Goal: Find specific page/section: Find specific page/section

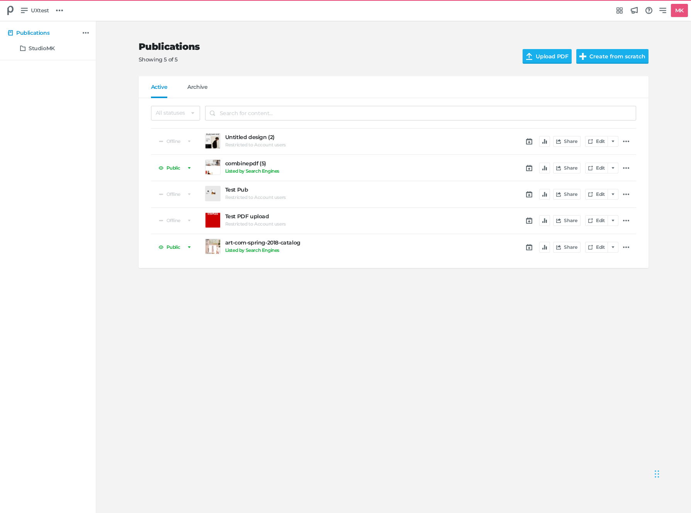
click at [360, 49] on h2 "Publications" at bounding box center [325, 46] width 372 height 11
click at [383, 47] on h2 "Publications" at bounding box center [325, 46] width 372 height 11
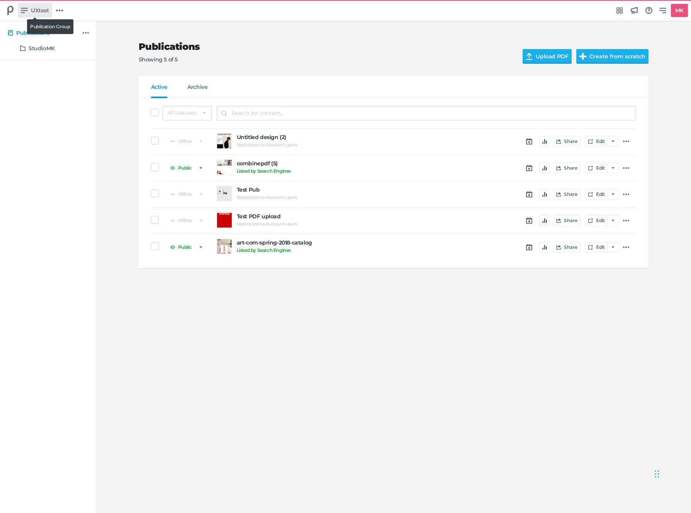
click at [39, 12] on span "UXtest" at bounding box center [40, 10] width 18 height 8
click at [342, 61] on div "Switch publication group Account font Group font Latest TestGroup UXtest Create…" at bounding box center [345, 256] width 691 height 513
drag, startPoint x: 144, startPoint y: 102, endPoint x: 129, endPoint y: 132, distance: 34.2
click at [131, 132] on div "Publications Showing 5 of 5 Upload PDF Create from scratch Active Archive Publi…" at bounding box center [393, 152] width 580 height 262
click at [123, 132] on div "Publications Showing 5 of 5 Upload PDF Create from scratch Active Archive Publi…" at bounding box center [393, 152] width 580 height 262
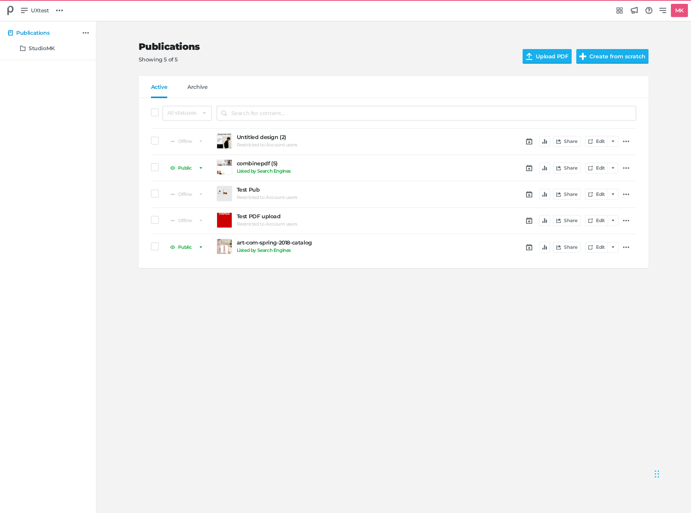
click at [111, 144] on div "Publications Showing 5 of 5 Upload PDF Create from scratch Active Archive Publi…" at bounding box center [393, 152] width 580 height 262
click at [375, 66] on div "Publications Showing 5 of 5 Upload PDF Create from scratch" at bounding box center [394, 52] width 510 height 47
click at [145, 144] on div "All statuses Public Unlisted Offline Offline Untitled design (2) Restricted to …" at bounding box center [394, 183] width 510 height 170
click at [154, 142] on span at bounding box center [155, 141] width 8 height 8
click at [151, 141] on input "checkbox" at bounding box center [151, 141] width 0 height 0
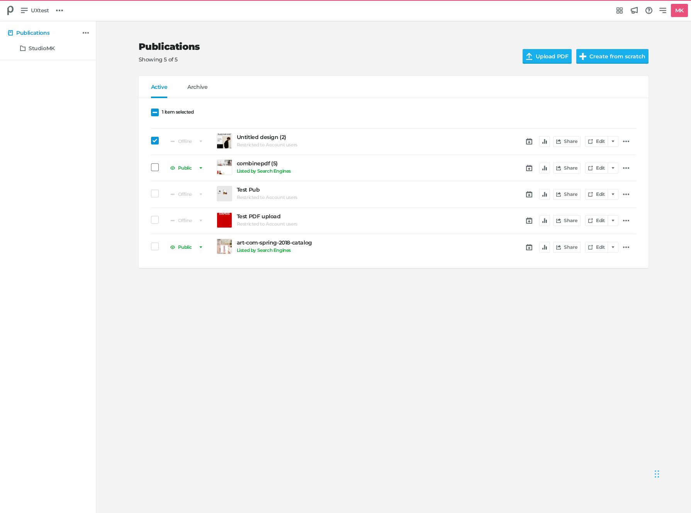
click at [155, 169] on span at bounding box center [155, 167] width 8 height 8
click at [151, 167] on input "checkbox" at bounding box center [151, 167] width 0 height 0
click at [154, 188] on div "Offline Test Pub Restricted to Account users Share Edit" at bounding box center [393, 194] width 485 height 26
click at [152, 192] on span at bounding box center [155, 194] width 8 height 8
click at [151, 193] on input "checkbox" at bounding box center [151, 193] width 0 height 0
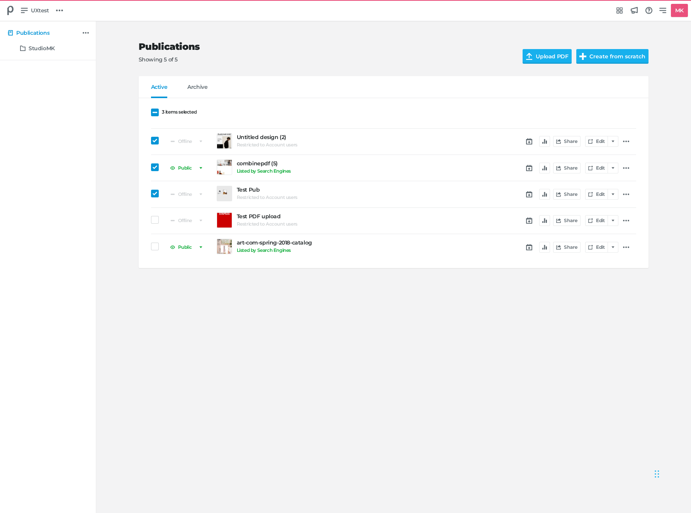
click at [153, 228] on div "Offline Test PDF upload Restricted to Account users Share Edit" at bounding box center [393, 221] width 485 height 26
click at [152, 213] on div "Offline Test PDF upload Restricted to Account users Share Edit" at bounding box center [393, 221] width 485 height 26
click at [157, 217] on span at bounding box center [155, 220] width 8 height 8
click at [151, 220] on input "checkbox" at bounding box center [151, 220] width 0 height 0
click at [154, 114] on icon at bounding box center [155, 112] width 5 height 5
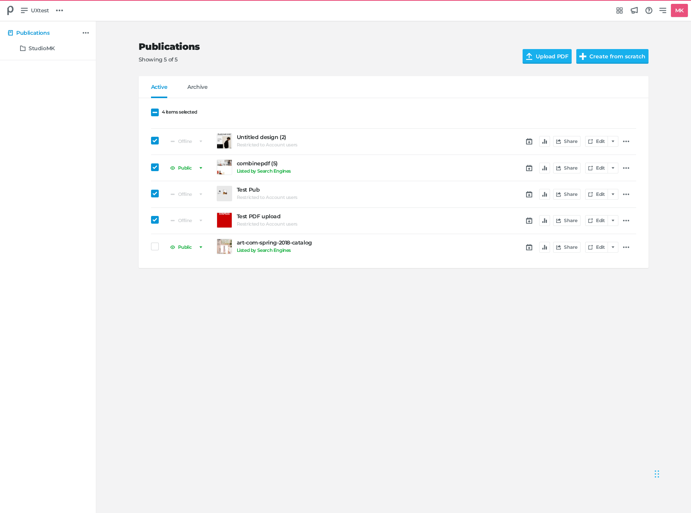
click at [151, 112] on input "4 items selected" at bounding box center [151, 112] width 0 height 0
click at [154, 114] on span at bounding box center [155, 112] width 8 height 8
click at [151, 112] on input "checkbox" at bounding box center [151, 112] width 0 height 0
click at [154, 114] on icon at bounding box center [155, 112] width 5 height 5
click at [151, 112] on input "5 items selected" at bounding box center [151, 112] width 0 height 0
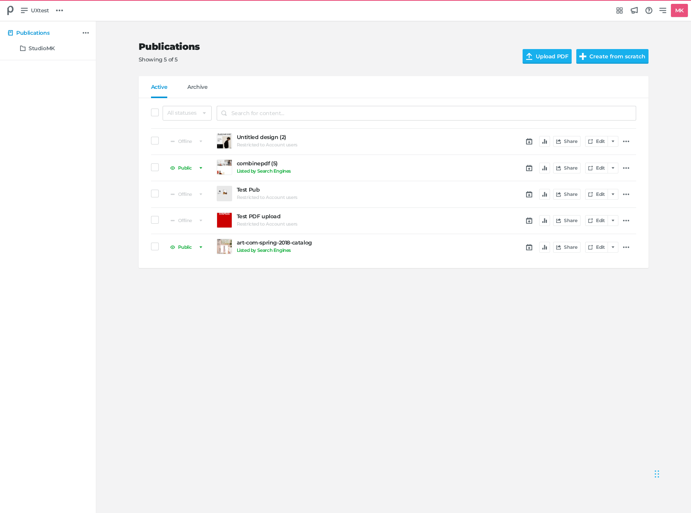
click at [154, 114] on span at bounding box center [155, 112] width 8 height 8
click at [151, 112] on input "checkbox" at bounding box center [151, 112] width 0 height 0
click at [154, 114] on icon at bounding box center [155, 112] width 5 height 5
click at [151, 112] on input "5 items selected" at bounding box center [151, 112] width 0 height 0
click at [152, 140] on span at bounding box center [155, 141] width 8 height 8
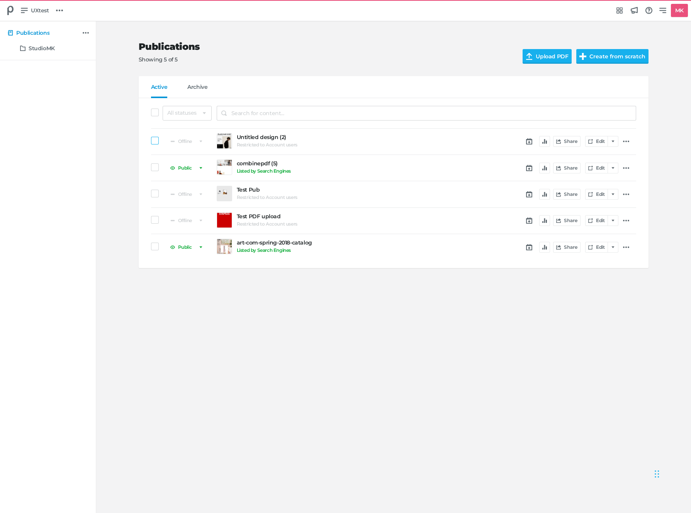
click at [151, 141] on input "checkbox" at bounding box center [151, 141] width 0 height 0
click at [176, 111] on span "1 item selected" at bounding box center [178, 111] width 32 height 5
click at [151, 112] on input "1 item selected" at bounding box center [151, 112] width 0 height 0
click at [156, 112] on span at bounding box center [155, 112] width 8 height 8
click at [151, 112] on input "checkbox" at bounding box center [151, 112] width 0 height 0
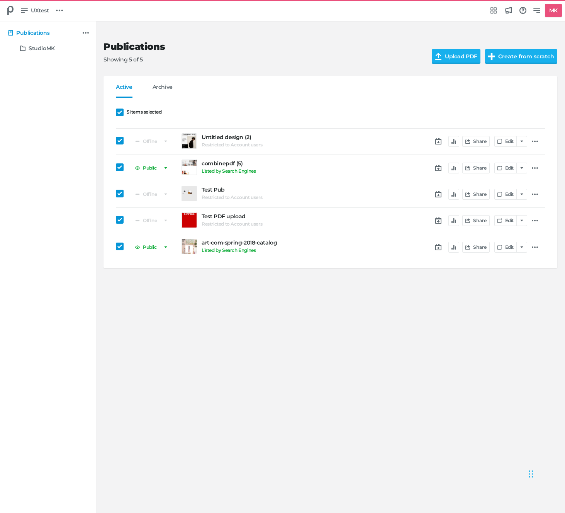
click at [564, 343] on div "Publications Showing 5 of 5 Upload PDF Create from scratch Active Archive Publi…" at bounding box center [282, 267] width 565 height 492
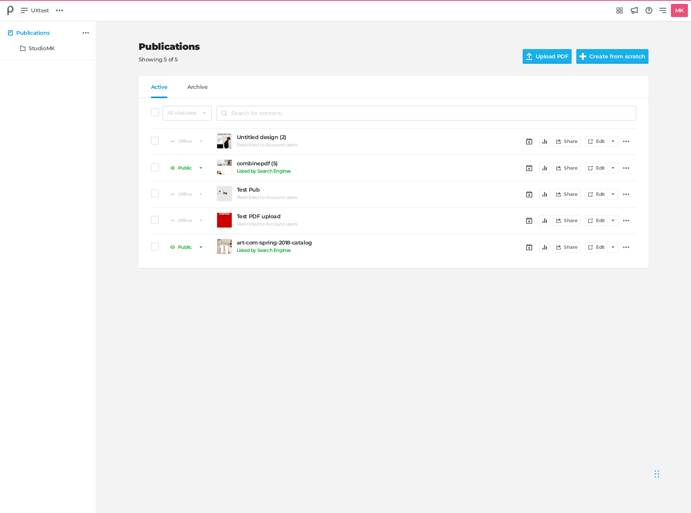
click at [155, 135] on div "Offline Untitled design (2) Restricted to Account users Share Edit" at bounding box center [393, 142] width 485 height 26
click at [154, 143] on span at bounding box center [155, 141] width 8 height 8
click at [151, 141] on input "checkbox" at bounding box center [151, 141] width 0 height 0
click at [152, 166] on span at bounding box center [155, 167] width 8 height 8
click at [151, 167] on input "checkbox" at bounding box center [151, 167] width 0 height 0
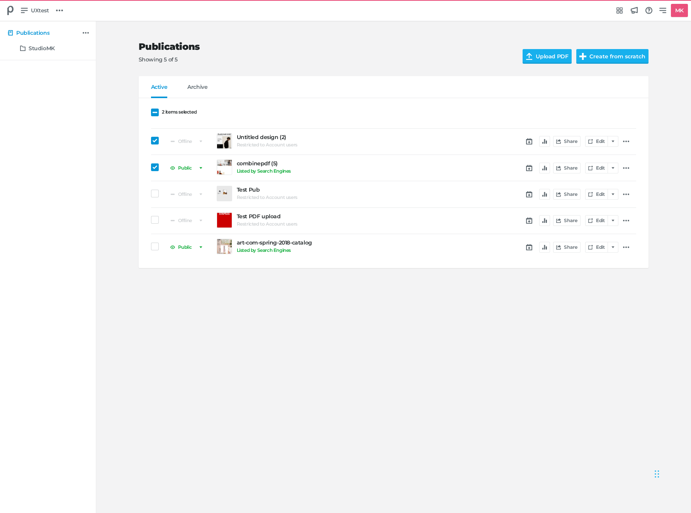
click at [155, 181] on div "Offline Test Pub Restricted to Account users Share Edit" at bounding box center [393, 194] width 485 height 26
click at [155, 197] on span at bounding box center [155, 194] width 8 height 8
click at [151, 193] on input "checkbox" at bounding box center [151, 193] width 0 height 0
click at [156, 223] on span at bounding box center [155, 220] width 8 height 8
click at [151, 220] on input "checkbox" at bounding box center [151, 220] width 0 height 0
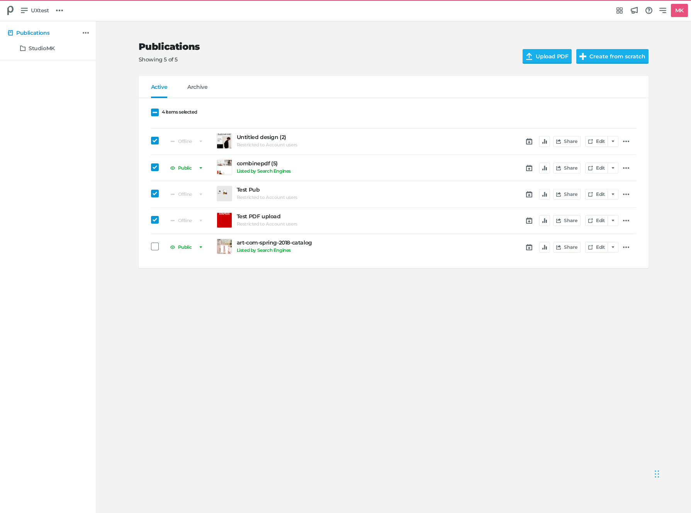
click at [156, 246] on span at bounding box center [155, 246] width 8 height 8
click at [151, 246] on input "checkbox" at bounding box center [151, 246] width 0 height 0
click at [155, 112] on icon at bounding box center [155, 112] width 5 height 4
click at [151, 112] on input "5 items selected" at bounding box center [151, 112] width 0 height 0
click at [153, 114] on span at bounding box center [155, 112] width 8 height 8
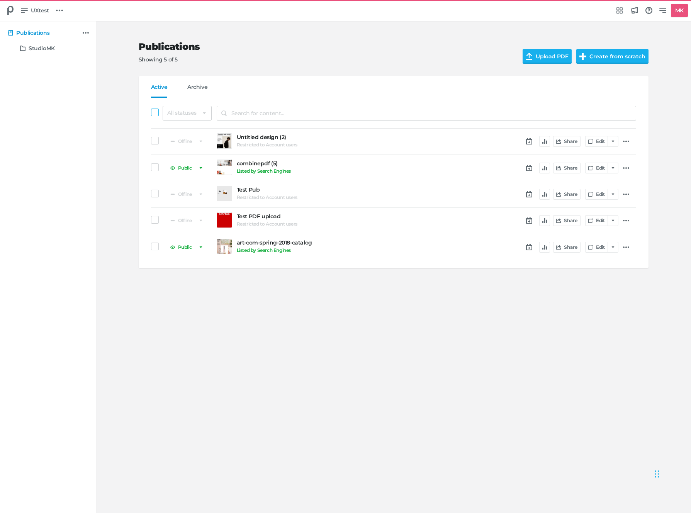
click at [151, 112] on input "checkbox" at bounding box center [151, 112] width 0 height 0
click at [153, 114] on icon at bounding box center [155, 112] width 5 height 5
click at [151, 112] on input "5 items selected" at bounding box center [151, 112] width 0 height 0
click at [153, 114] on span at bounding box center [155, 112] width 8 height 8
click at [151, 112] on input "checkbox" at bounding box center [151, 112] width 0 height 0
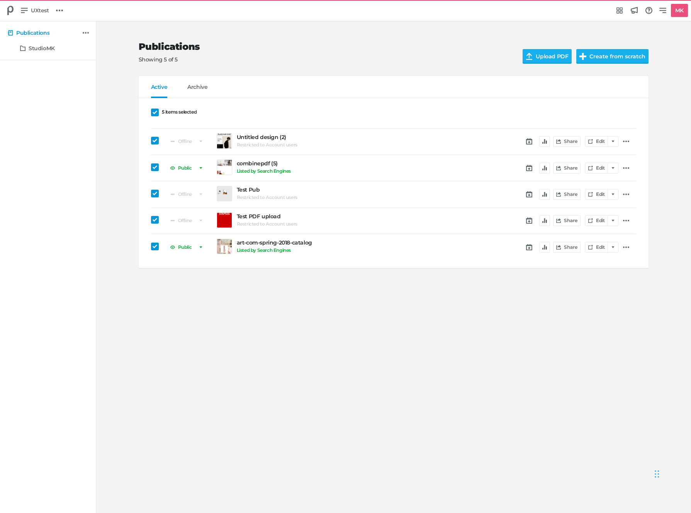
click at [153, 115] on span at bounding box center [155, 112] width 8 height 8
click at [151, 112] on input "5 items selected" at bounding box center [151, 112] width 0 height 0
click at [192, 111] on select "All statuses Public Unlisted Offline" at bounding box center [187, 113] width 49 height 15
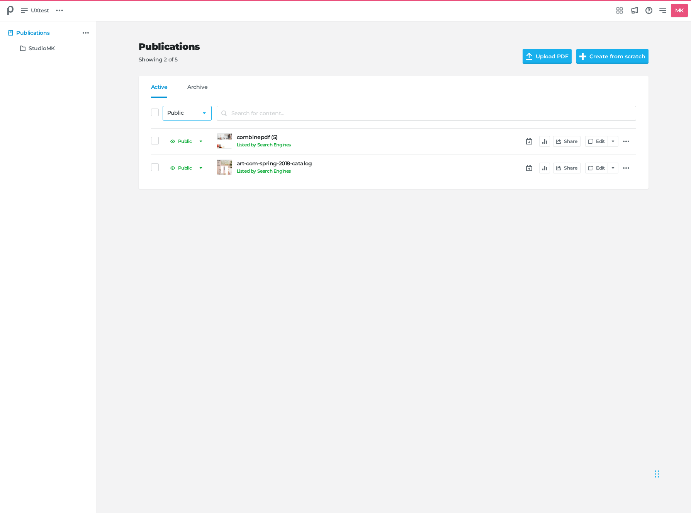
click at [191, 116] on select "All statuses Public Unlisted Offline" at bounding box center [187, 113] width 49 height 15
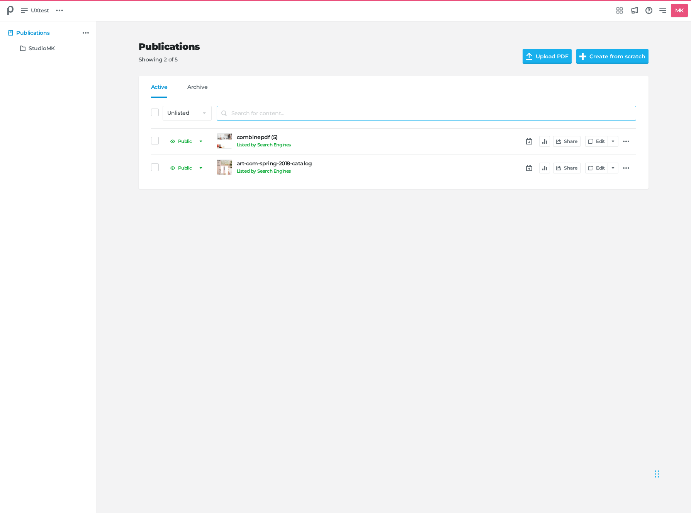
click at [245, 110] on input "search" at bounding box center [426, 113] width 419 height 15
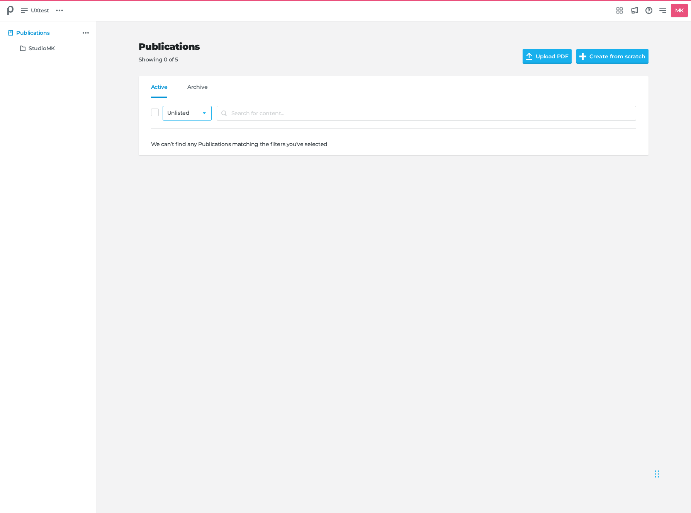
click at [195, 116] on select "All statuses Public Unlisted Offline" at bounding box center [187, 113] width 49 height 15
select select "listed_online"
click at [196, 112] on select "All statuses Public Unlisted Offline" at bounding box center [187, 113] width 49 height 15
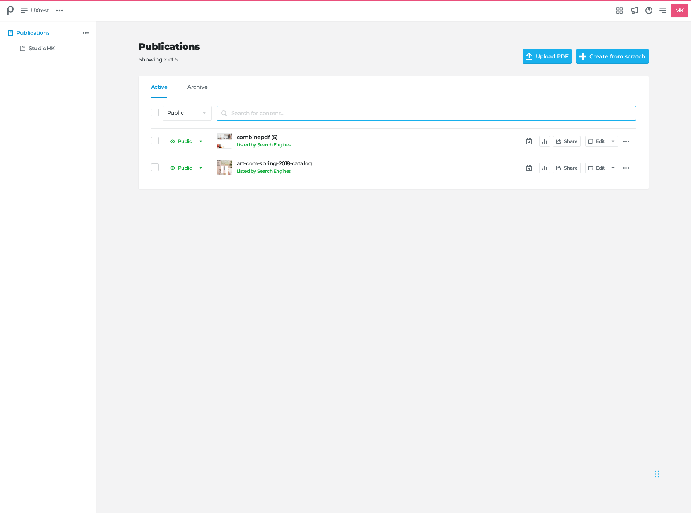
click at [274, 112] on input "search" at bounding box center [426, 113] width 419 height 15
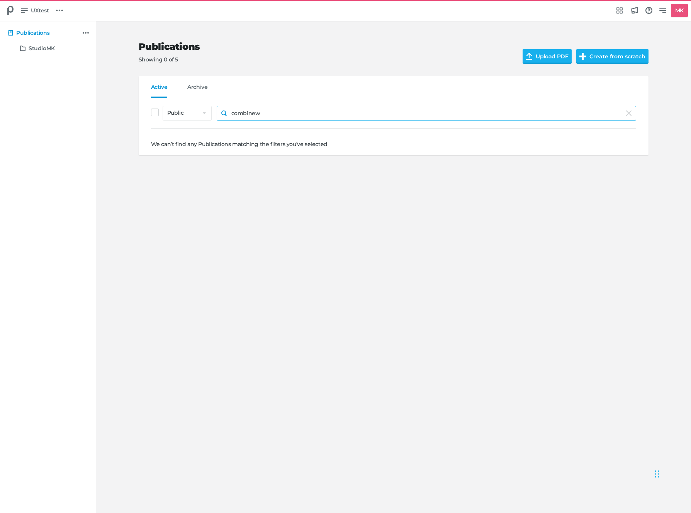
click at [269, 115] on input "combinew" at bounding box center [426, 113] width 419 height 15
type input "combine"
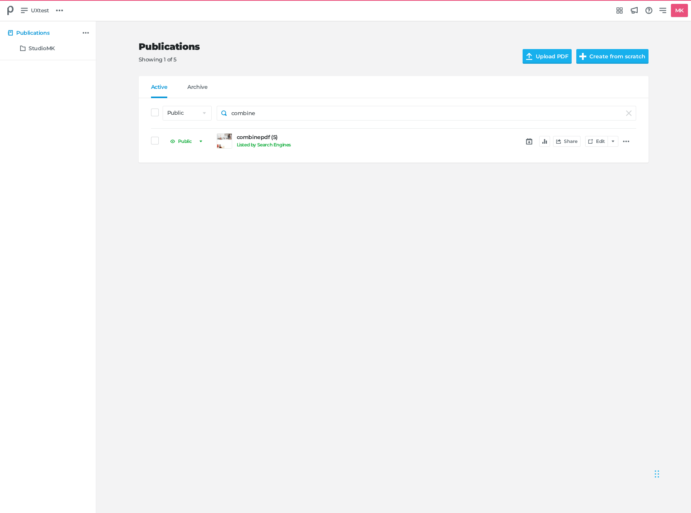
click at [260, 257] on div "Publications Showing 1 of 5 Upload PDF Create from scratch Active Archive Publi…" at bounding box center [345, 267] width 691 height 492
click at [153, 108] on span at bounding box center [155, 112] width 8 height 8
click at [151, 112] on input "checkbox" at bounding box center [151, 112] width 0 height 0
click at [151, 110] on span at bounding box center [155, 112] width 8 height 8
click at [151, 112] on input "1 item selected" at bounding box center [151, 112] width 0 height 0
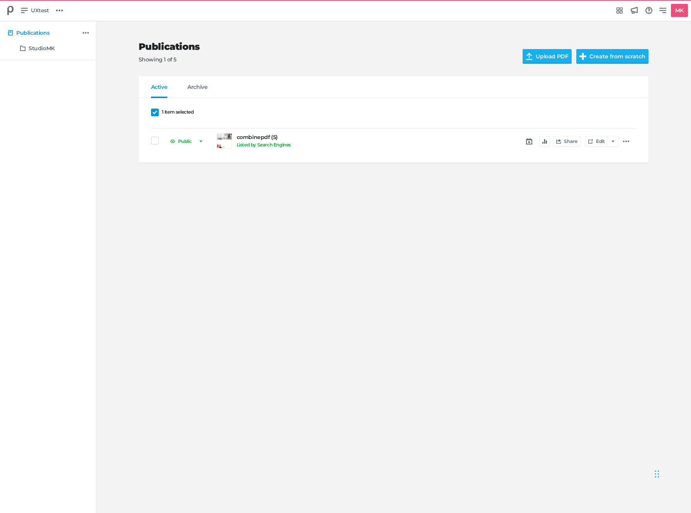
select select "listed_online"
click at [156, 143] on span at bounding box center [155, 141] width 8 height 8
click at [151, 141] on input "checkbox" at bounding box center [151, 141] width 0 height 0
click at [154, 114] on icon at bounding box center [155, 112] width 5 height 4
click at [151, 112] on input "1 item selected" at bounding box center [151, 112] width 0 height 0
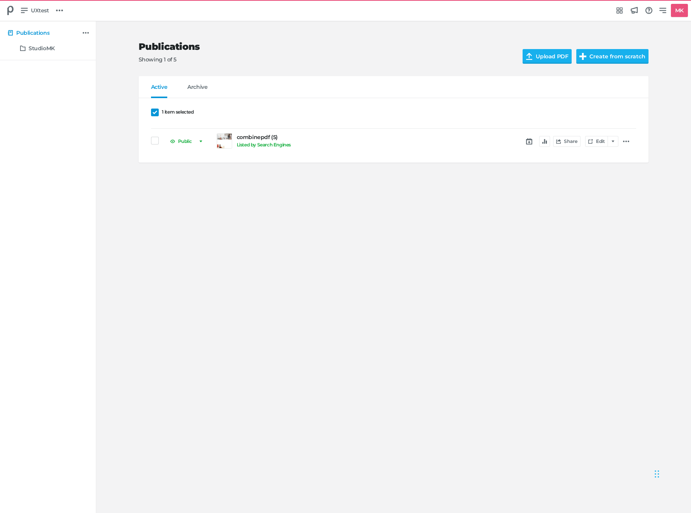
select select "listed_online"
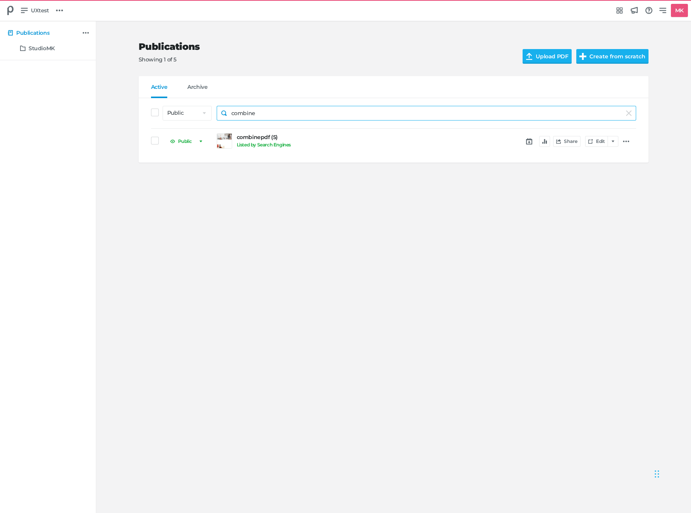
click at [244, 113] on input "combine" at bounding box center [426, 113] width 419 height 15
click at [243, 113] on input "combine" at bounding box center [426, 113] width 419 height 15
click at [242, 114] on input "combine" at bounding box center [426, 113] width 419 height 15
click at [240, 114] on input "com\" at bounding box center [426, 113] width 419 height 15
click at [240, 115] on input "com\" at bounding box center [426, 113] width 419 height 15
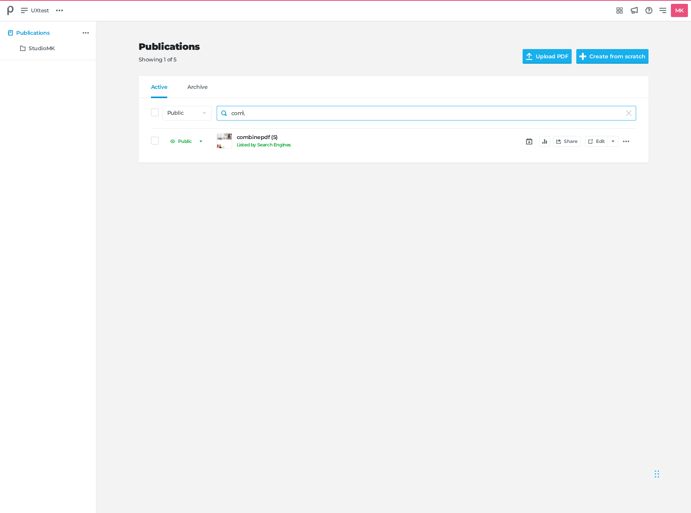
click at [239, 115] on input "com\" at bounding box center [426, 113] width 419 height 15
type input "\"
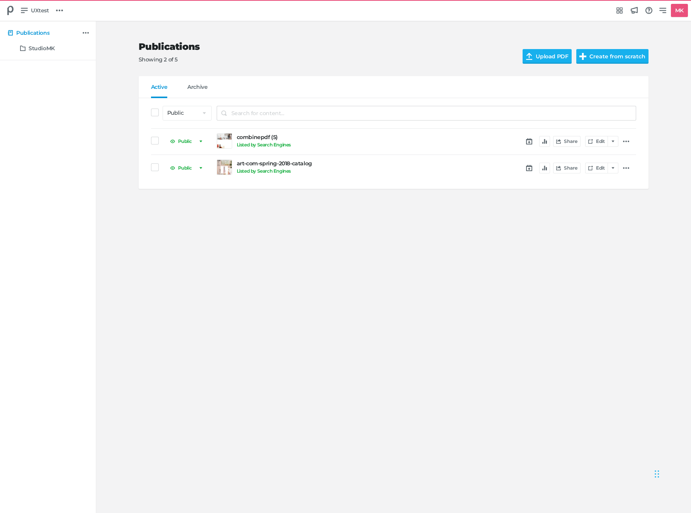
click at [254, 229] on div "Publications Showing 2 of 5 Upload PDF Create from scratch Active Archive Publi…" at bounding box center [345, 267] width 691 height 492
click at [164, 110] on select "All statuses Public Unlisted Offline" at bounding box center [187, 113] width 49 height 15
select select "offline"
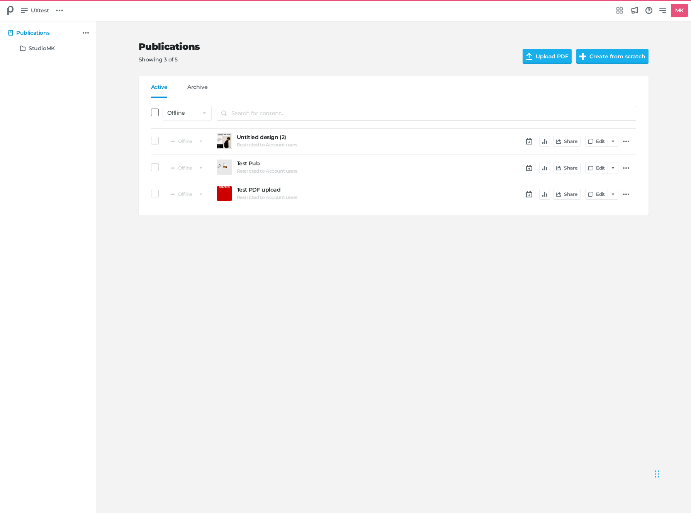
click at [156, 112] on span at bounding box center [155, 112] width 8 height 8
click at [151, 112] on input "checkbox" at bounding box center [151, 112] width 0 height 0
click at [154, 115] on span at bounding box center [155, 112] width 8 height 8
click at [151, 112] on input "3 items selected" at bounding box center [151, 112] width 0 height 0
select select "offline"
